Goal: Information Seeking & Learning: Learn about a topic

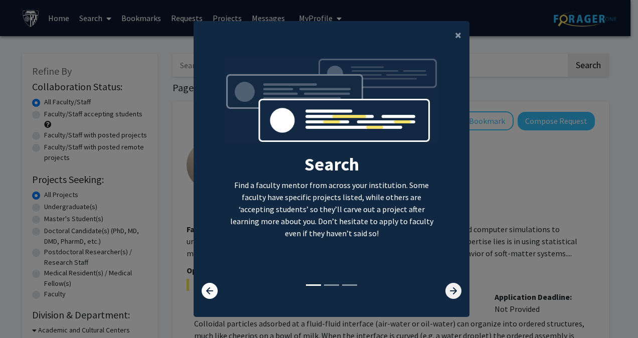
click at [450, 291] on icon at bounding box center [454, 291] width 16 height 16
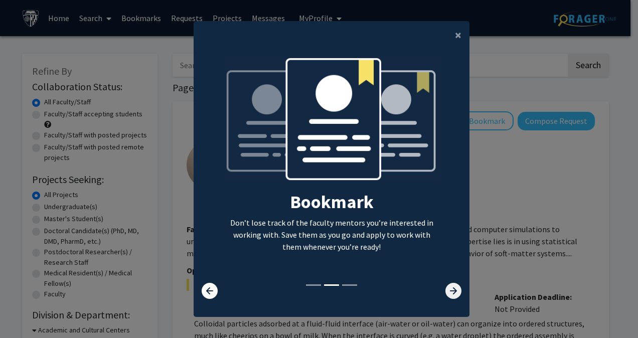
click at [450, 291] on icon at bounding box center [454, 291] width 16 height 16
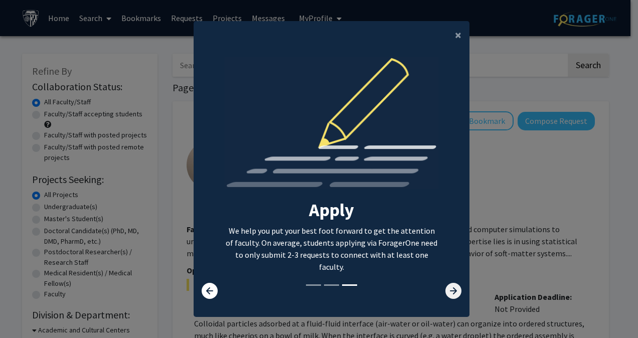
click at [449, 289] on icon at bounding box center [454, 291] width 16 height 16
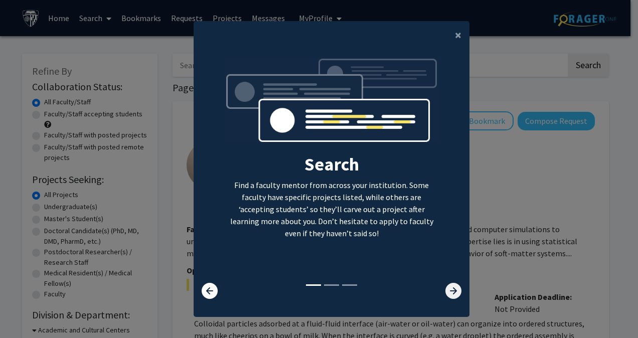
click at [449, 289] on icon at bounding box center [454, 291] width 16 height 16
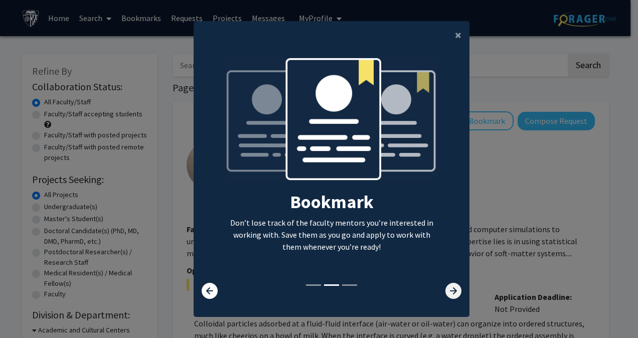
click at [449, 289] on icon at bounding box center [454, 291] width 16 height 16
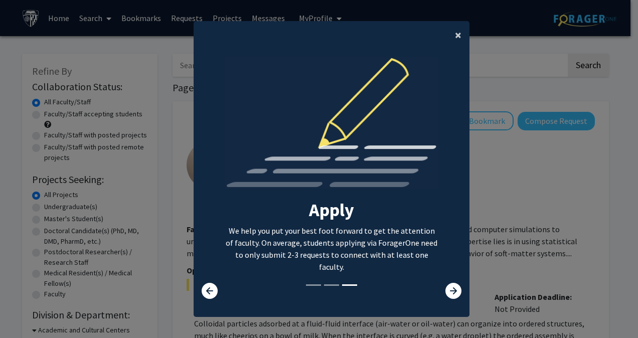
click at [455, 28] on span "×" at bounding box center [458, 35] width 7 height 16
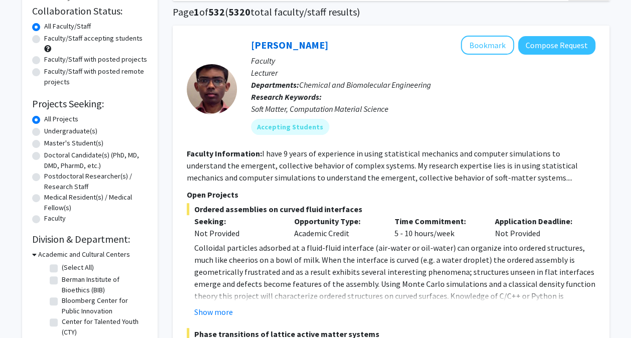
scroll to position [89, 0]
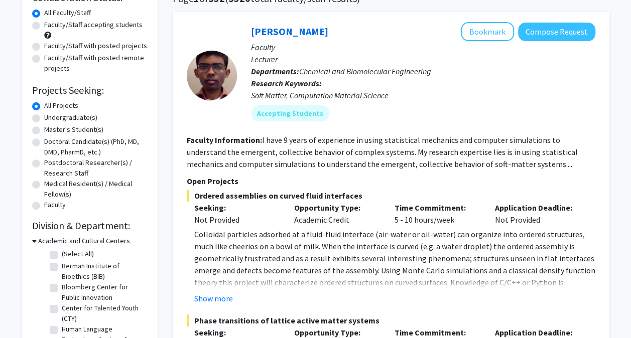
click at [44, 116] on label "Undergraduate(s)" at bounding box center [70, 117] width 53 height 11
click at [44, 116] on input "Undergraduate(s)" at bounding box center [47, 115] width 7 height 7
radio input "true"
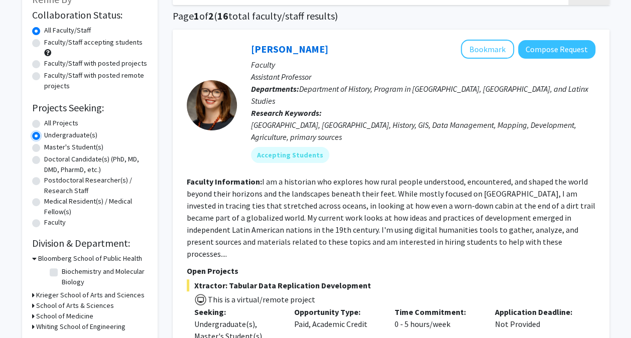
scroll to position [72, 0]
click at [44, 123] on label "All Projects" at bounding box center [61, 122] width 34 height 11
click at [44, 123] on input "All Projects" at bounding box center [47, 120] width 7 height 7
radio input "true"
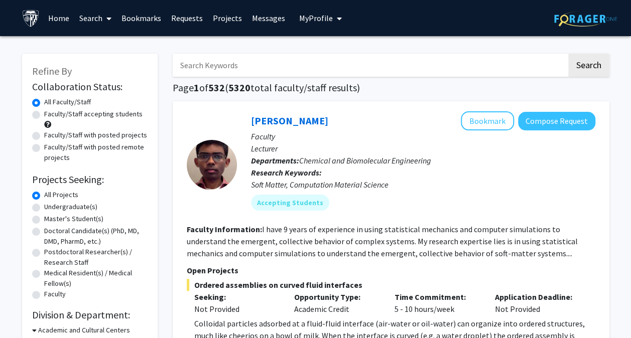
click at [44, 207] on label "Undergraduate(s)" at bounding box center [70, 207] width 53 height 11
click at [44, 207] on input "Undergraduate(s)" at bounding box center [47, 205] width 7 height 7
radio input "true"
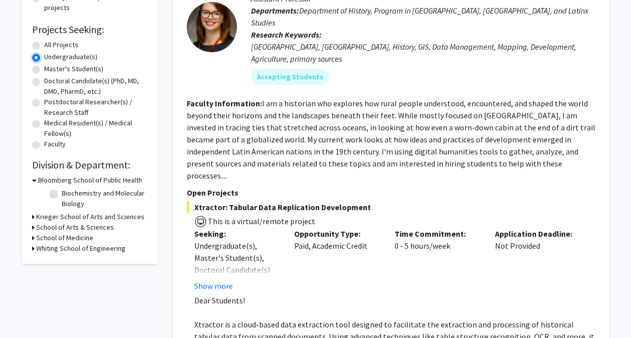
scroll to position [154, 0]
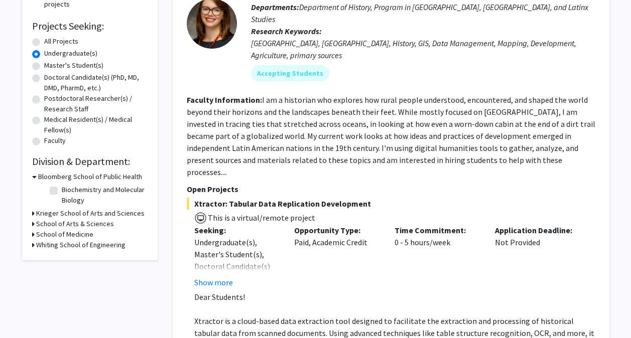
click at [33, 177] on icon at bounding box center [34, 177] width 5 height 11
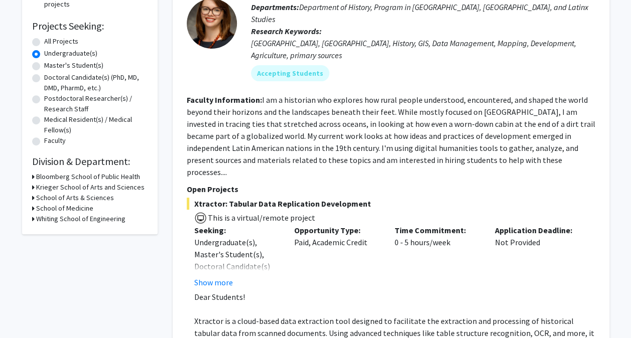
click at [33, 187] on icon at bounding box center [33, 187] width 3 height 11
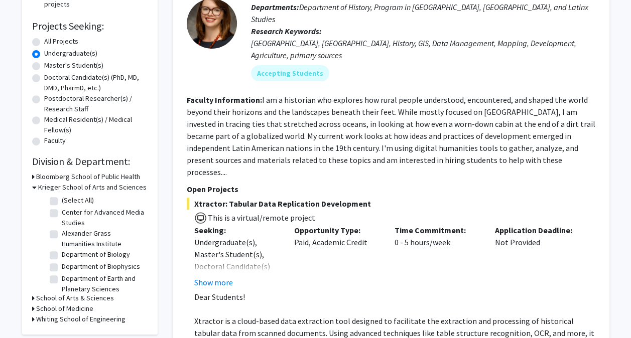
scroll to position [9, 0]
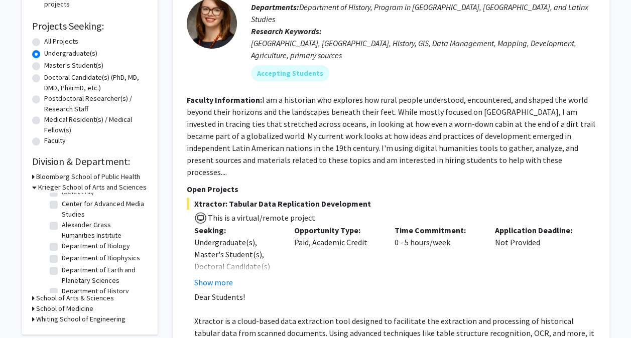
click at [62, 278] on label "Department of Earth and Planetary Sciences" at bounding box center [103, 275] width 83 height 21
click at [62, 271] on input "Department of Earth and Planetary Sciences" at bounding box center [65, 268] width 7 height 7
checkbox input "true"
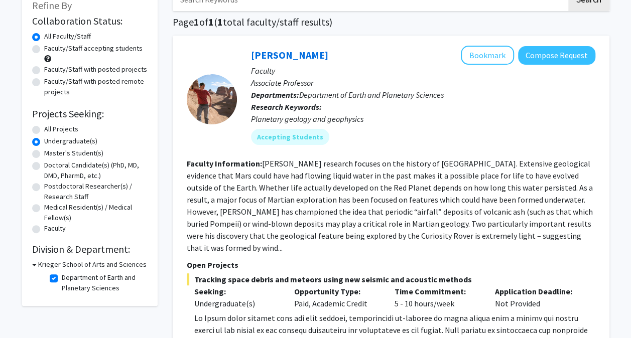
scroll to position [65, 0]
click at [502, 60] on button "Bookmark" at bounding box center [487, 55] width 53 height 19
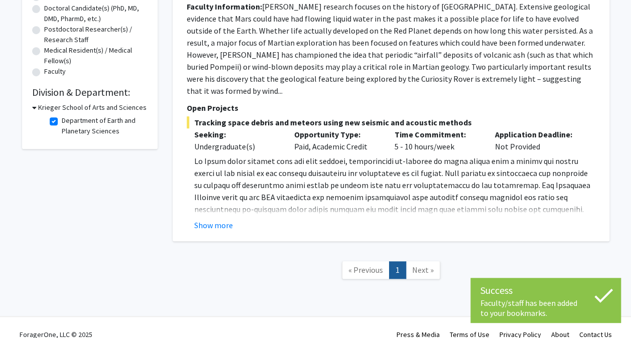
scroll to position [225, 0]
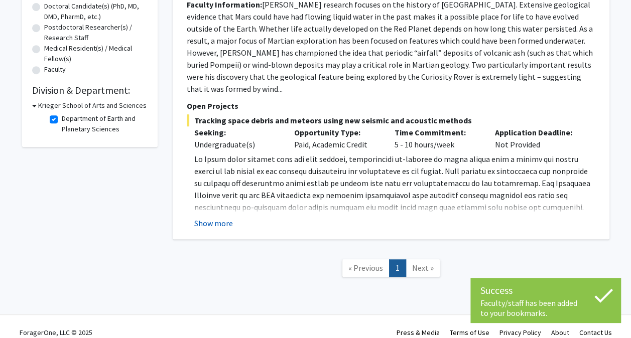
click at [219, 217] on button "Show more" at bounding box center [213, 223] width 39 height 12
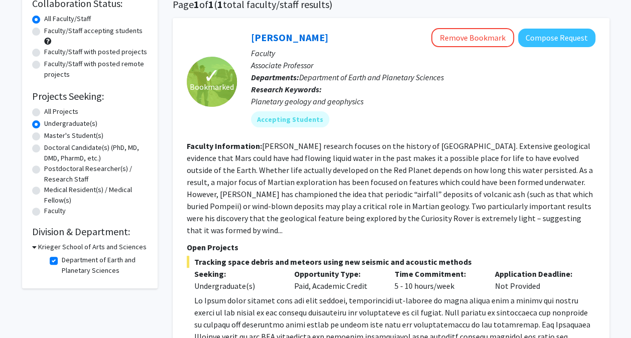
scroll to position [83, 0]
click at [52, 255] on fg-checkbox "Department of Earth and Planetary Sciences Department of Earth and Planetary Sc…" at bounding box center [97, 265] width 95 height 21
click at [65, 237] on h2 "Division & Department:" at bounding box center [89, 232] width 115 height 12
click at [62, 262] on label "Department of Earth and Planetary Sciences" at bounding box center [103, 265] width 83 height 21
click at [62, 261] on input "Department of Earth and Planetary Sciences" at bounding box center [65, 258] width 7 height 7
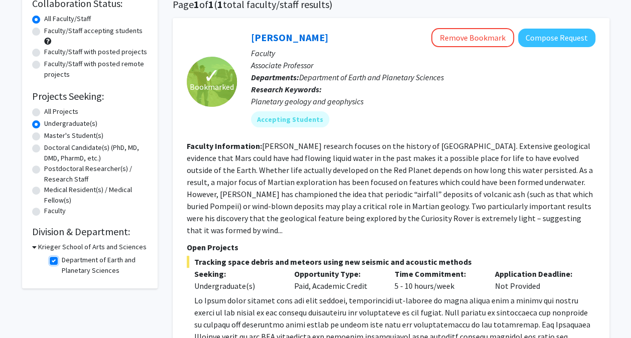
checkbox input "false"
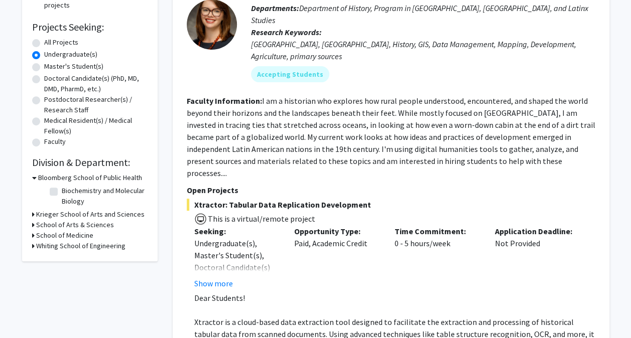
scroll to position [157, 0]
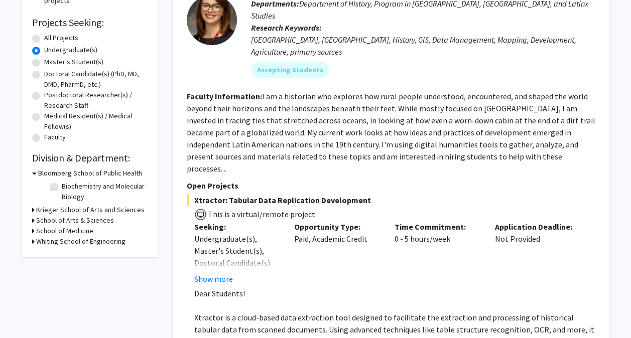
click at [32, 212] on icon at bounding box center [33, 210] width 3 height 11
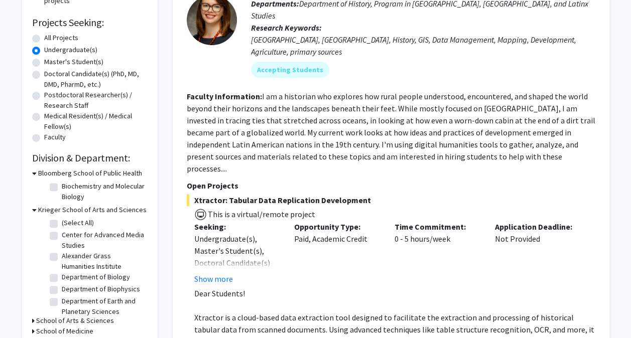
click at [34, 171] on icon at bounding box center [34, 173] width 5 height 11
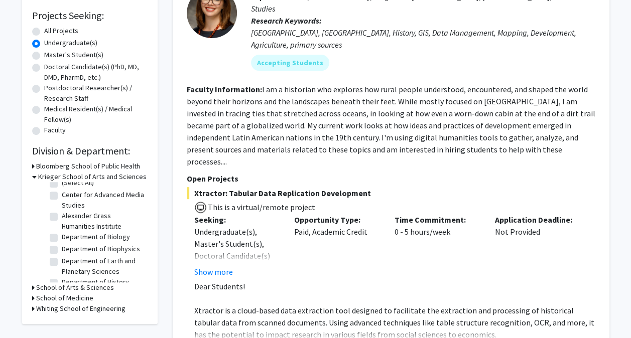
scroll to position [0, 0]
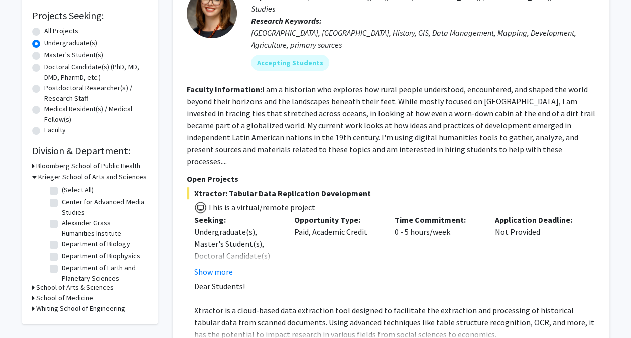
click at [31, 176] on div "Refine By Collaboration Status: Collaboration Status All Faculty/Staff Collabor…" at bounding box center [89, 107] width 135 height 434
click at [32, 175] on icon at bounding box center [34, 177] width 5 height 11
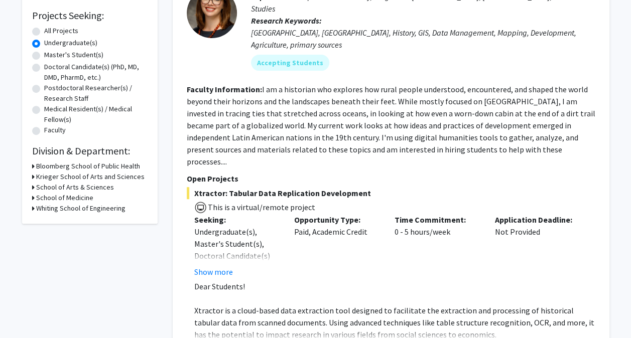
click at [32, 186] on icon at bounding box center [33, 187] width 3 height 11
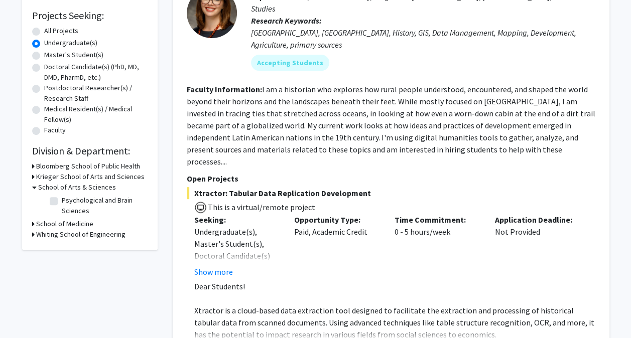
click at [44, 186] on h3 "School of Arts & Sciences" at bounding box center [77, 187] width 78 height 11
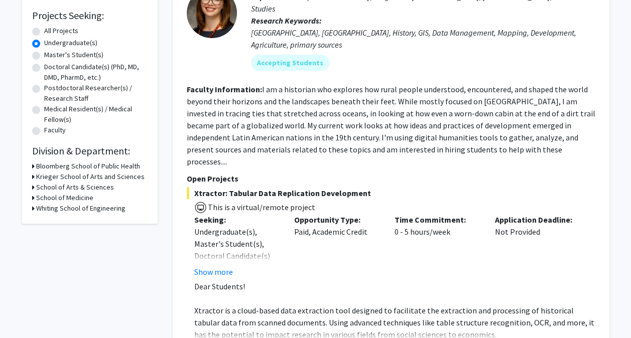
click at [47, 207] on h3 "Whiting School of Engineering" at bounding box center [80, 208] width 89 height 11
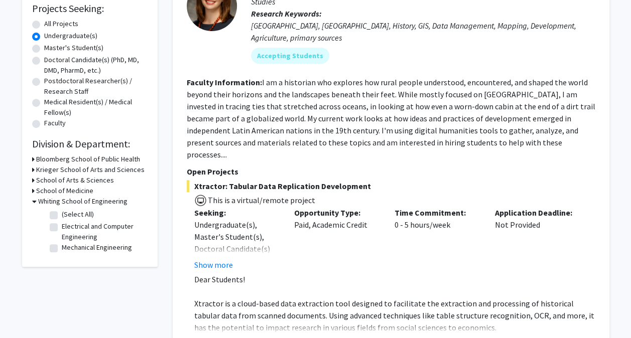
scroll to position [172, 0]
click at [46, 200] on h3 "Whiting School of Engineering" at bounding box center [82, 201] width 89 height 11
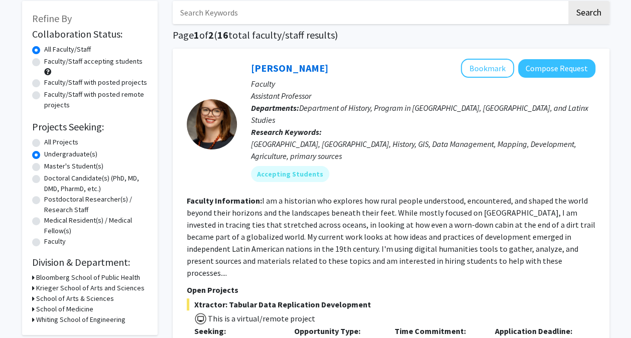
scroll to position [52, 0]
click at [46, 138] on label "All Projects" at bounding box center [61, 142] width 34 height 11
click at [46, 138] on input "All Projects" at bounding box center [47, 140] width 7 height 7
radio input "true"
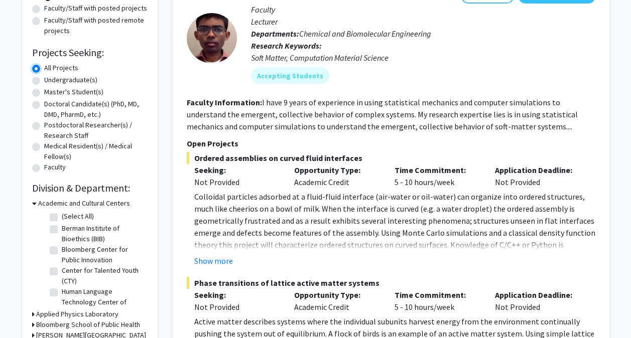
scroll to position [127, 0]
click at [36, 202] on icon at bounding box center [34, 203] width 5 height 11
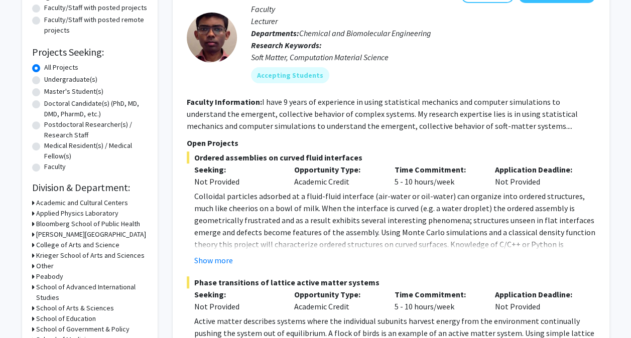
click at [37, 203] on h3 "Academic and Cultural Centers" at bounding box center [82, 203] width 92 height 11
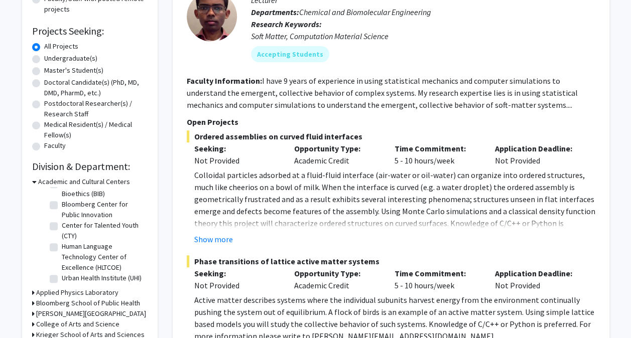
scroll to position [32, 0]
click at [36, 181] on div "Academic and Cultural Centers" at bounding box center [89, 182] width 115 height 11
click at [32, 181] on icon at bounding box center [34, 182] width 5 height 11
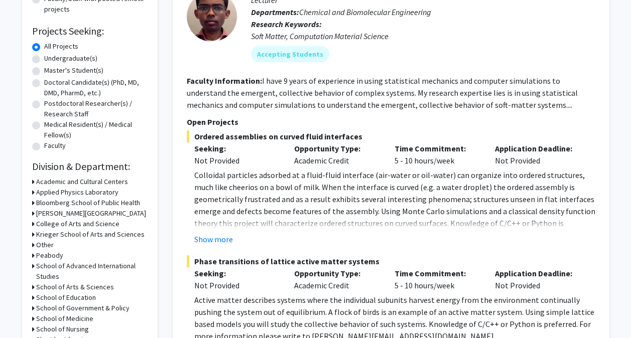
click at [36, 192] on h3 "Applied Physics Laboratory" at bounding box center [77, 192] width 82 height 11
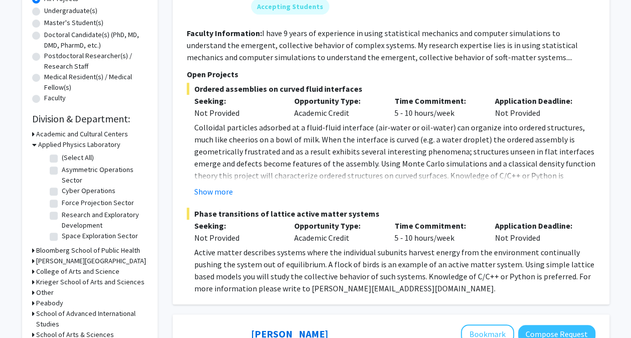
scroll to position [197, 0]
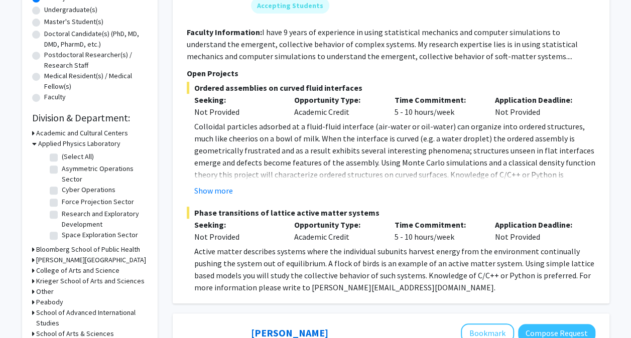
click at [62, 233] on label "Space Exploration Sector" at bounding box center [100, 235] width 76 height 11
click at [62, 233] on input "Space Exploration Sector" at bounding box center [65, 233] width 7 height 7
checkbox input "true"
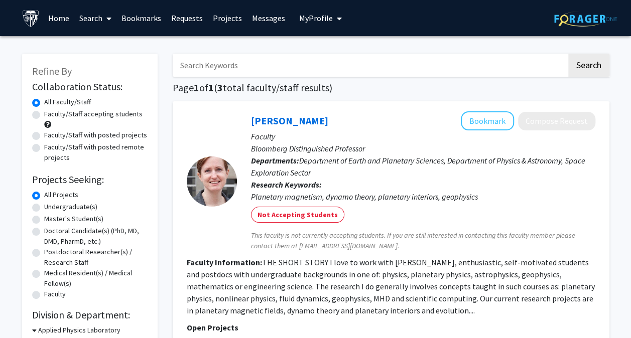
click at [44, 134] on label "Faculty/Staff with posted projects" at bounding box center [95, 135] width 103 height 11
click at [44, 134] on input "Faculty/Staff with posted projects" at bounding box center [47, 133] width 7 height 7
radio input "true"
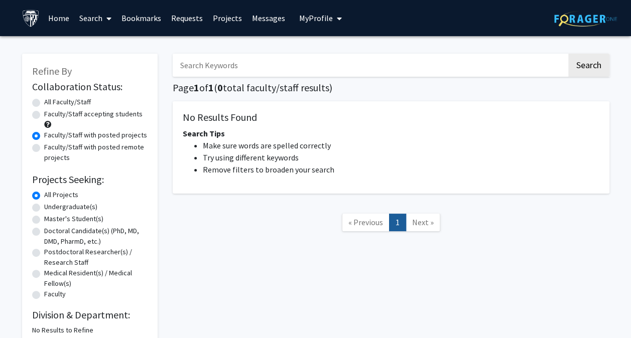
click at [44, 111] on label "Faculty/Staff accepting students" at bounding box center [93, 114] width 98 height 11
click at [44, 111] on input "Faculty/Staff accepting students" at bounding box center [47, 112] width 7 height 7
radio input "true"
click at [44, 104] on label "All Faculty/Staff" at bounding box center [67, 102] width 47 height 11
click at [44, 103] on input "All Faculty/Staff" at bounding box center [47, 100] width 7 height 7
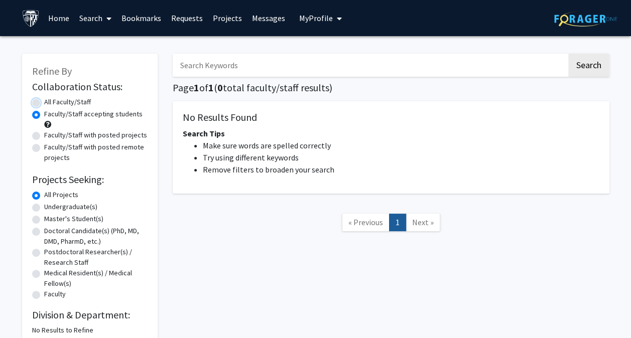
radio input "true"
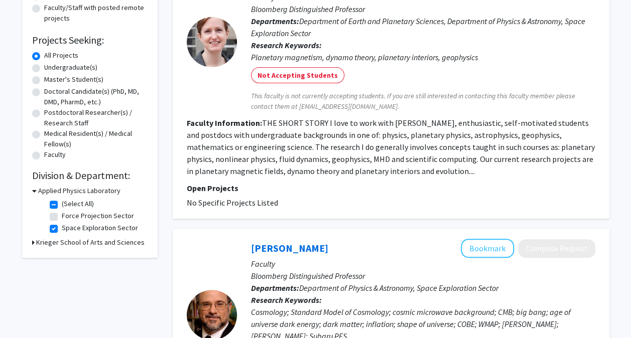
scroll to position [144, 0]
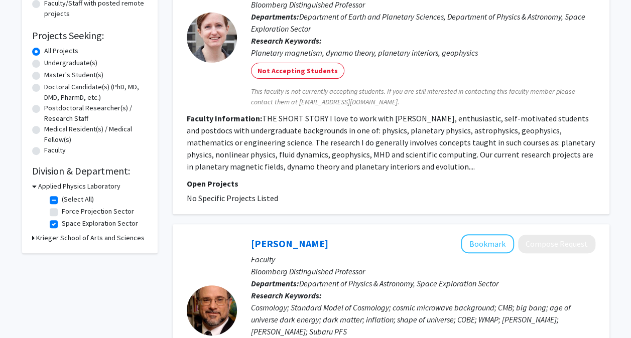
click at [62, 225] on label "Space Exploration Sector" at bounding box center [100, 223] width 76 height 11
click at [62, 225] on input "Space Exploration Sector" at bounding box center [65, 221] width 7 height 7
checkbox input "false"
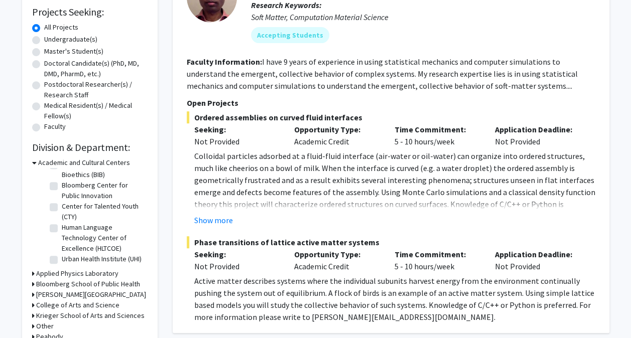
scroll to position [169, 0]
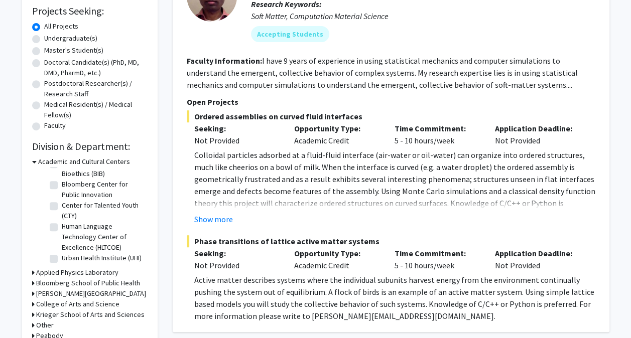
click at [33, 160] on icon at bounding box center [34, 162] width 5 height 11
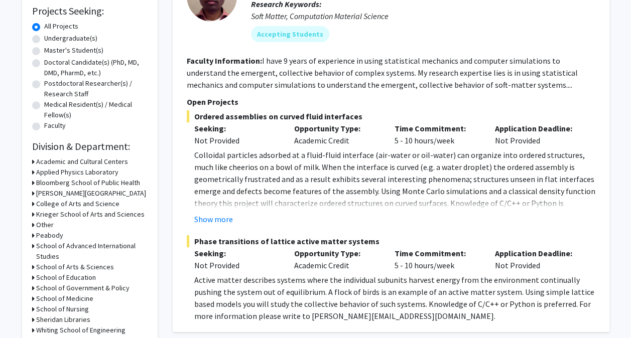
click at [59, 170] on h3 "Applied Physics Laboratory" at bounding box center [77, 172] width 82 height 11
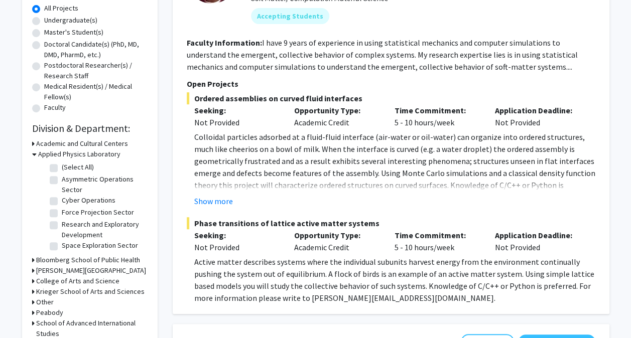
scroll to position [192, 0]
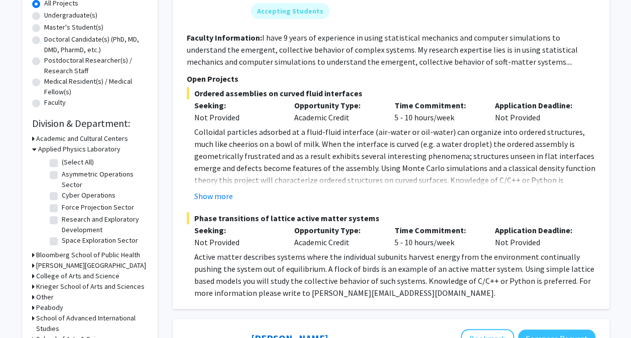
click at [62, 219] on label "Research and Exploratory Development" at bounding box center [103, 224] width 83 height 21
click at [62, 219] on input "Research and Exploratory Development" at bounding box center [65, 217] width 7 height 7
checkbox input "true"
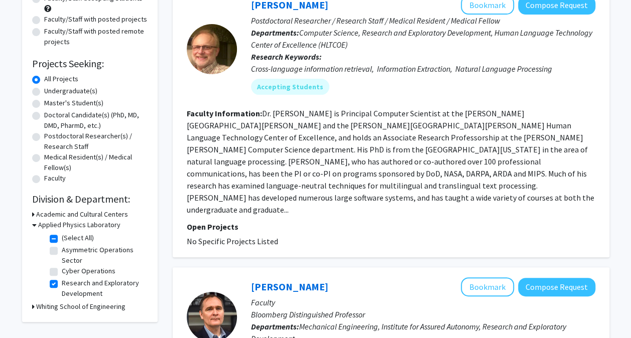
scroll to position [119, 0]
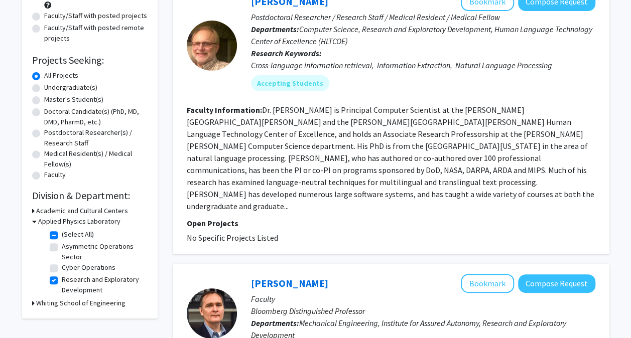
click at [62, 282] on label "Research and Exploratory Development" at bounding box center [103, 284] width 83 height 21
click at [62, 281] on input "Research and Exploratory Development" at bounding box center [65, 277] width 7 height 7
checkbox input "false"
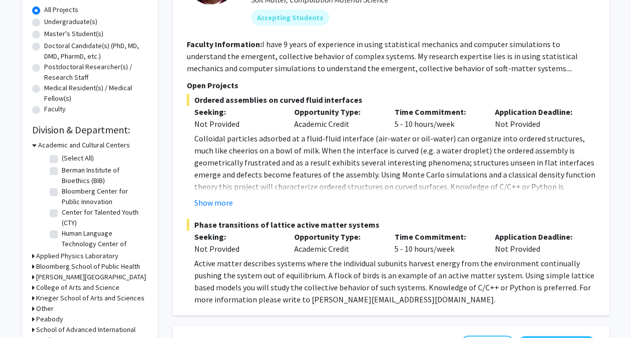
scroll to position [186, 0]
click at [44, 142] on h3 "Academic and Cultural Centers" at bounding box center [84, 144] width 92 height 11
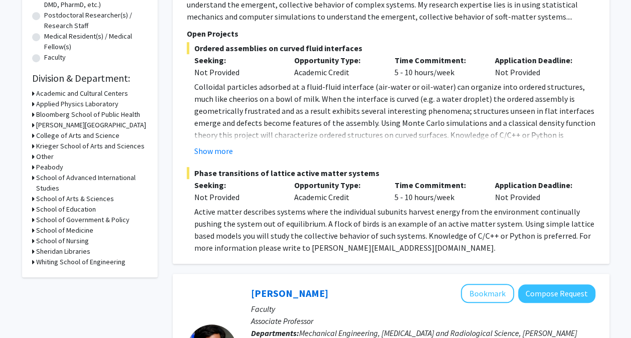
scroll to position [250, 0]
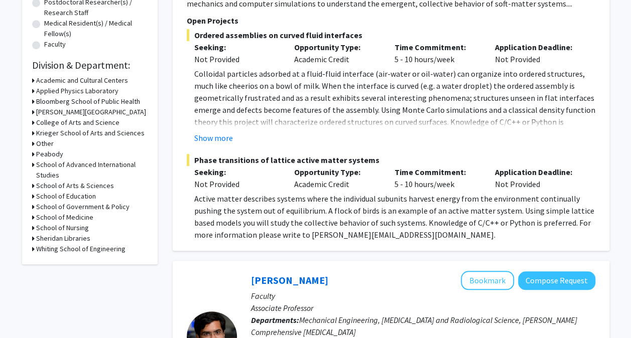
click at [64, 122] on h3 "College of Arts and Science" at bounding box center [77, 122] width 83 height 11
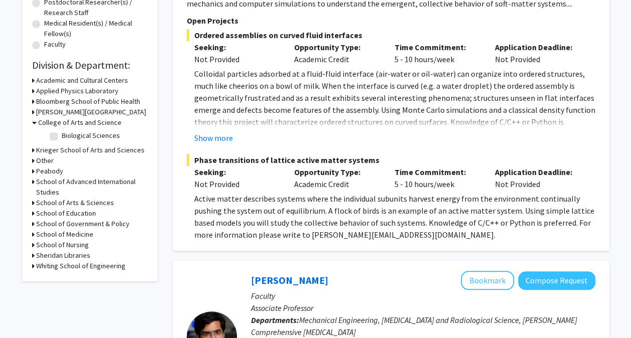
click at [64, 122] on h3 "College of Arts and Science" at bounding box center [79, 122] width 83 height 11
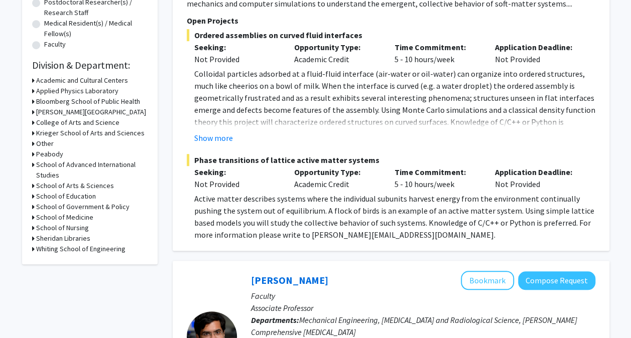
click at [64, 130] on h3 "Krieger School of Arts and Sciences" at bounding box center [90, 133] width 108 height 11
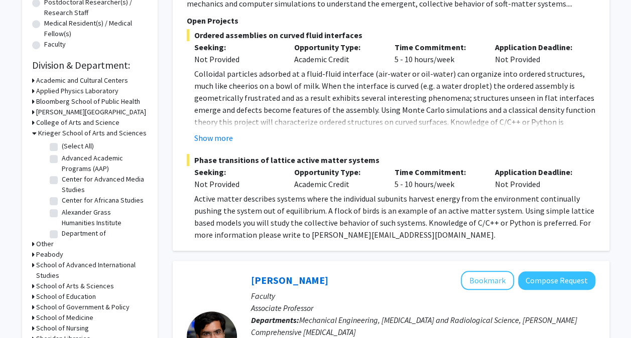
click at [74, 284] on h3 "School of Arts & Sciences" at bounding box center [75, 286] width 78 height 11
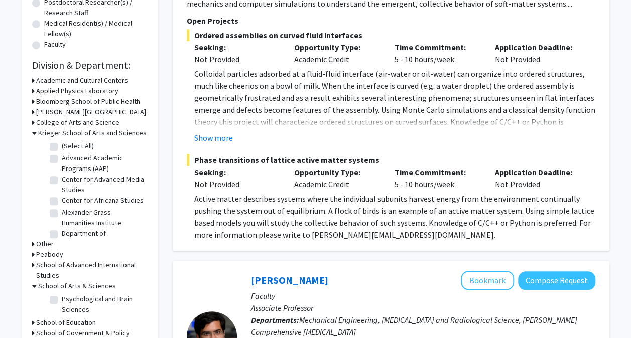
click at [74, 284] on h3 "School of Arts & Sciences" at bounding box center [77, 286] width 78 height 11
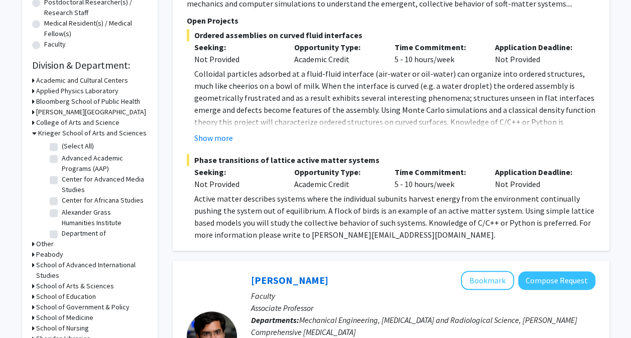
click at [43, 244] on h3 "Other" at bounding box center [45, 244] width 18 height 11
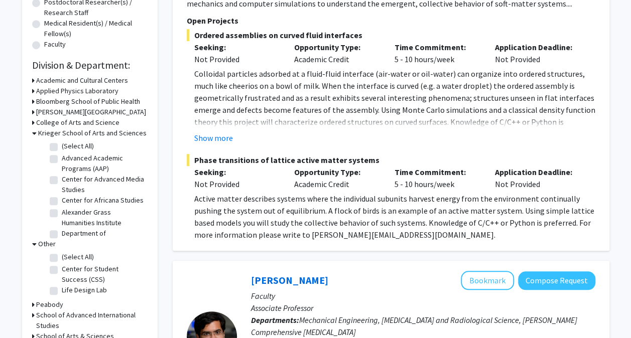
click at [43, 243] on h3 "Other" at bounding box center [47, 244] width 18 height 11
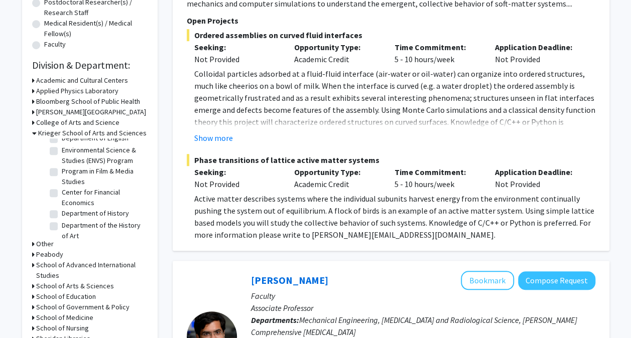
scroll to position [389, 0]
click at [62, 166] on label "Environmental Science & Studies (ENVS) Program" at bounding box center [103, 154] width 83 height 21
click at [62, 151] on input "Environmental Science & Studies (ENVS) Program" at bounding box center [65, 147] width 7 height 7
checkbox input "true"
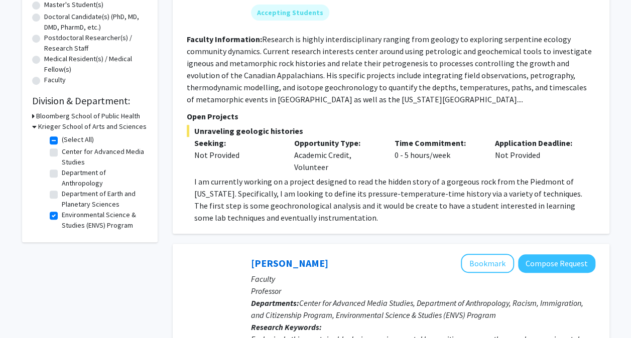
scroll to position [215, 0]
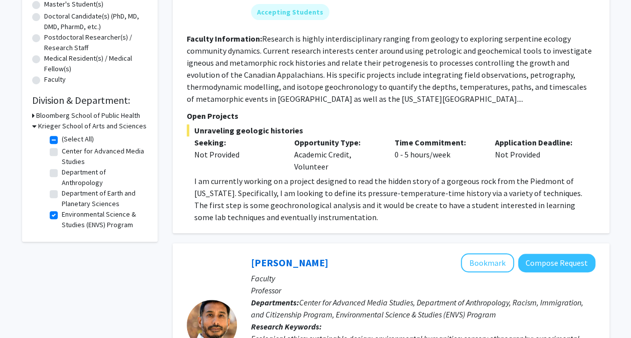
click at [175, 199] on div "[PERSON_NAME] Bookmark Compose Request Faculty Associate Teaching Professor Dep…" at bounding box center [391, 60] width 436 height 347
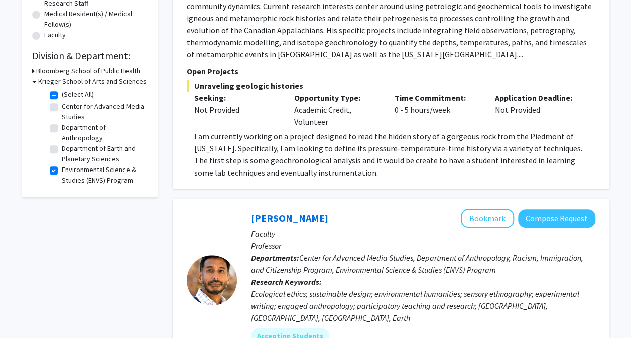
scroll to position [252, 0]
